Goal: Information Seeking & Learning: Learn about a topic

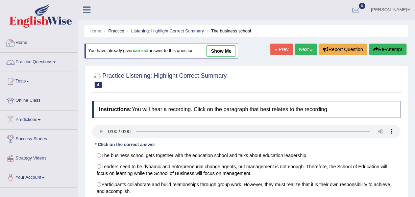
click at [34, 62] on link "Practice Questions" at bounding box center [38, 61] width 77 height 17
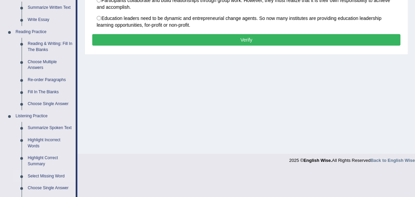
scroll to position [123, 0]
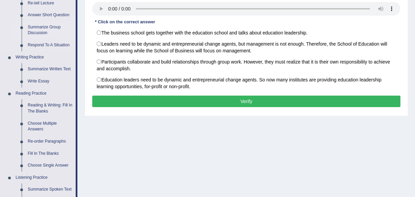
drag, startPoint x: 36, startPoint y: 23, endPoint x: 39, endPoint y: 26, distance: 3.6
click at [36, 24] on link "Summarize Group Discussion" at bounding box center [50, 30] width 51 height 18
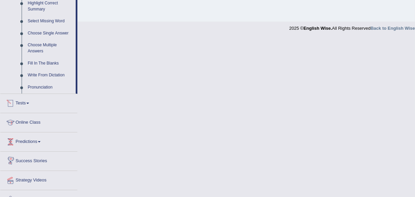
scroll to position [352, 0]
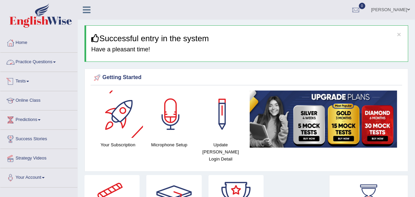
click at [47, 65] on link "Practice Questions" at bounding box center [38, 61] width 77 height 17
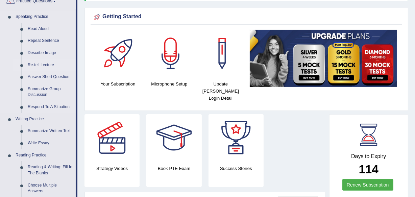
scroll to position [61, 0]
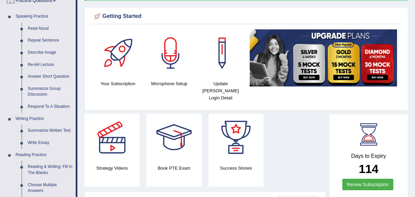
click at [41, 95] on link "Summarize Group Discussion" at bounding box center [50, 92] width 51 height 18
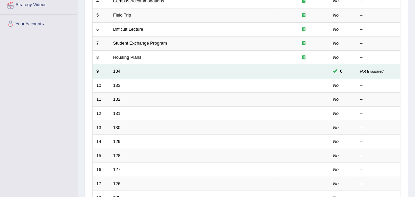
click at [118, 72] on link "134" at bounding box center [116, 71] width 7 height 5
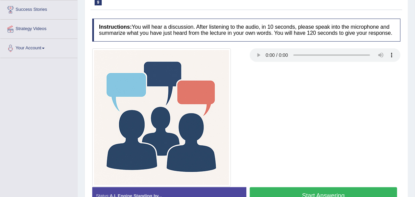
scroll to position [140, 0]
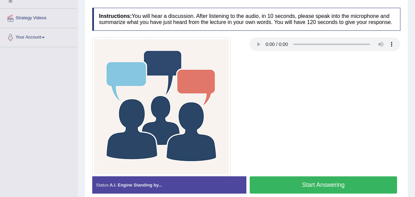
click at [293, 183] on button "Start Answering" at bounding box center [323, 184] width 147 height 17
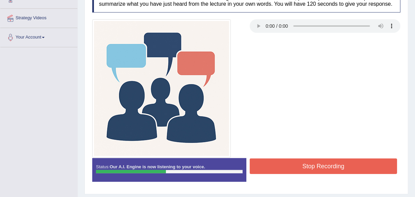
click at [316, 163] on button "Stop Recording" at bounding box center [323, 167] width 147 height 16
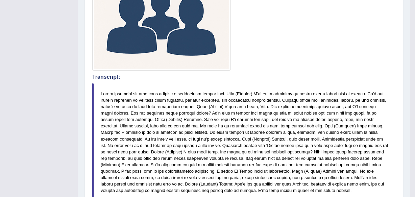
scroll to position [233, 0]
